Goal: Information Seeking & Learning: Understand process/instructions

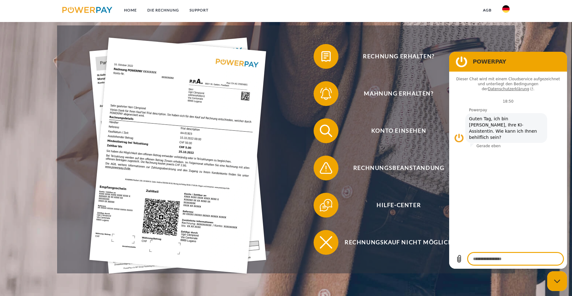
scroll to position [155, 0]
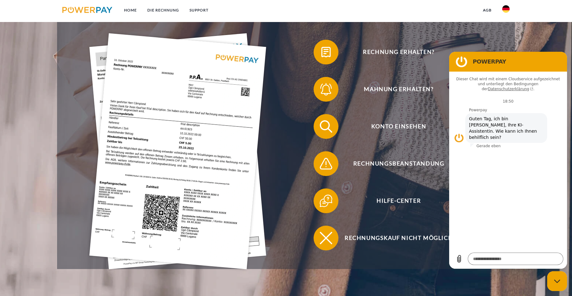
click at [282, 174] on div at bounding box center [177, 144] width 216 height 223
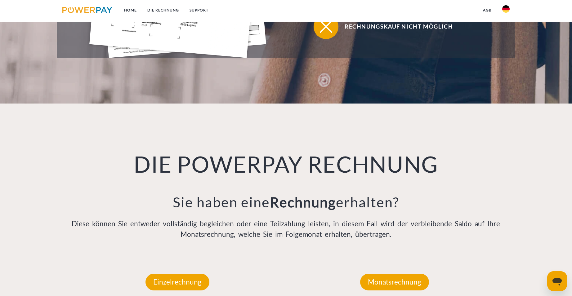
scroll to position [397, 0]
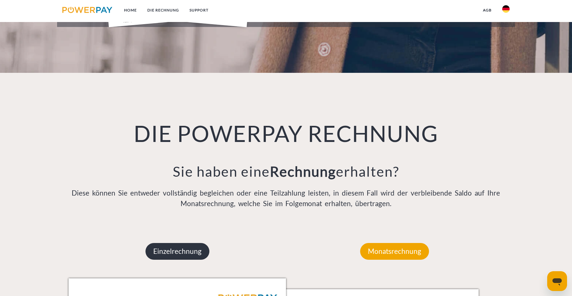
click at [168, 251] on p "Einzelrechnung" at bounding box center [177, 251] width 64 height 17
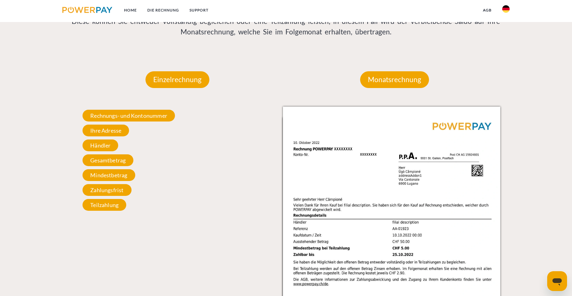
scroll to position [521, 0]
